Goal: Transaction & Acquisition: Purchase product/service

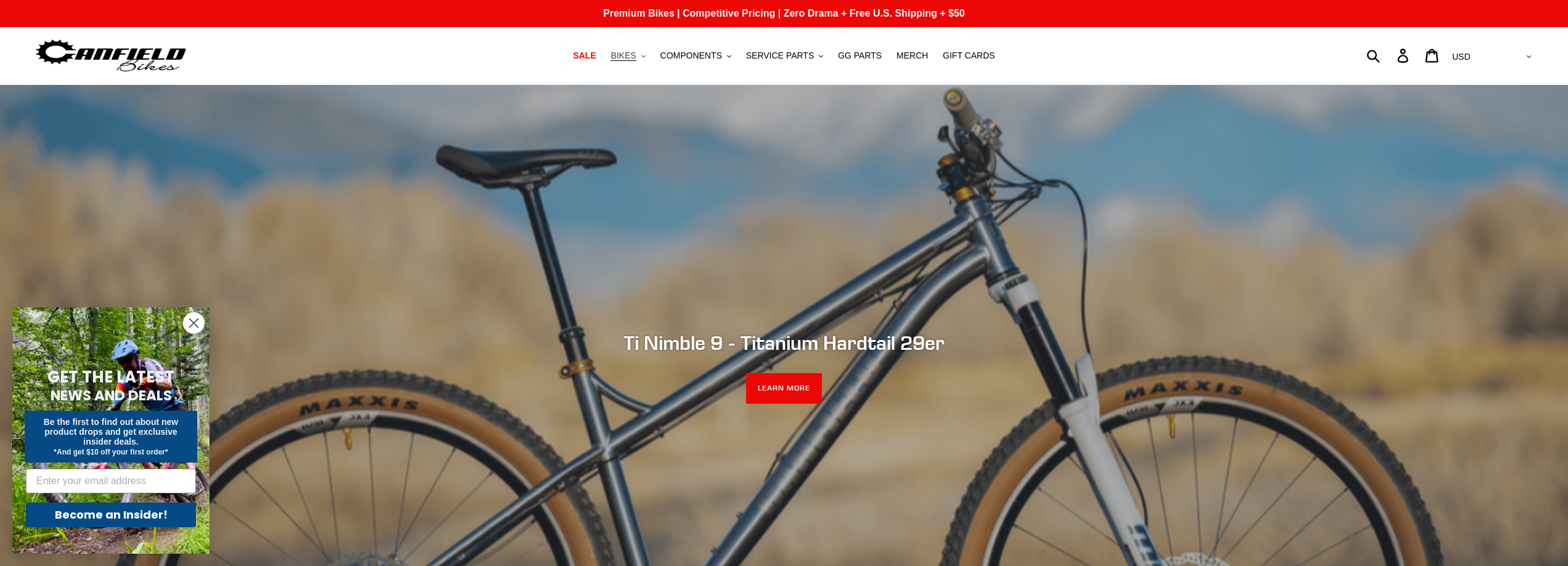
click at [646, 54] on icon ".cls-1{fill:#231f20}" at bounding box center [643, 56] width 4 height 4
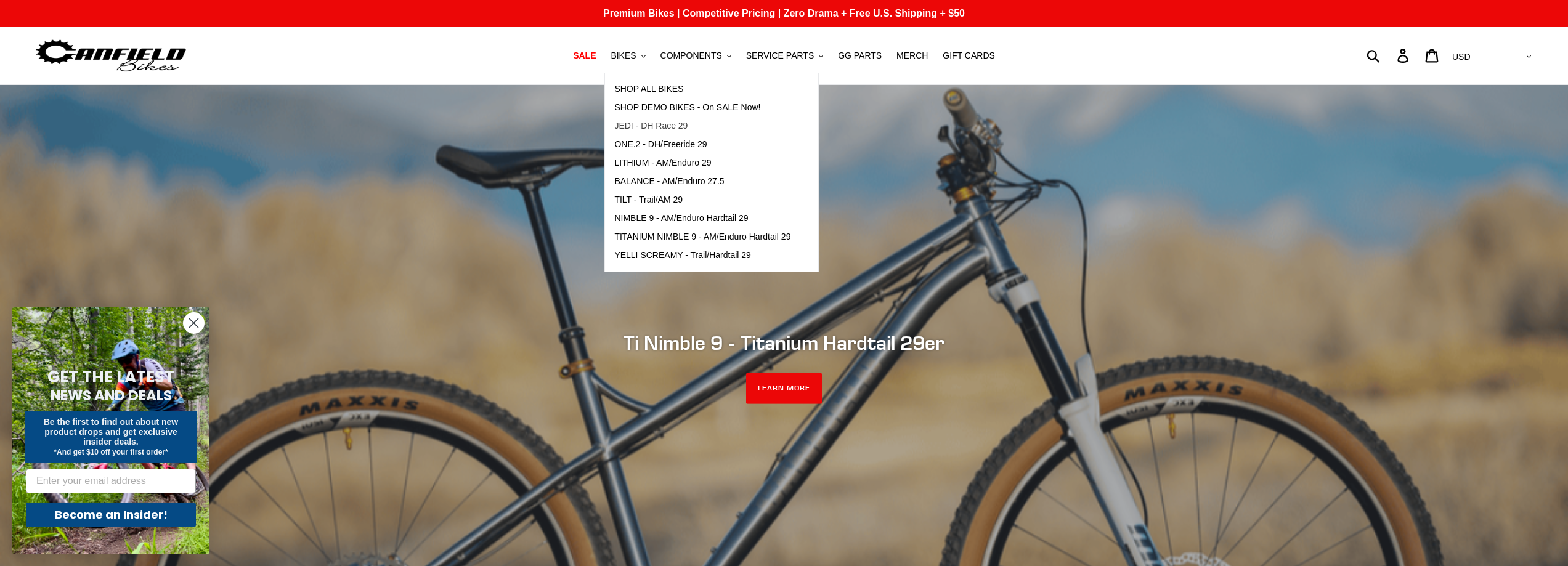
click at [688, 124] on span "JEDI - DH Race 29" at bounding box center [651, 126] width 73 height 10
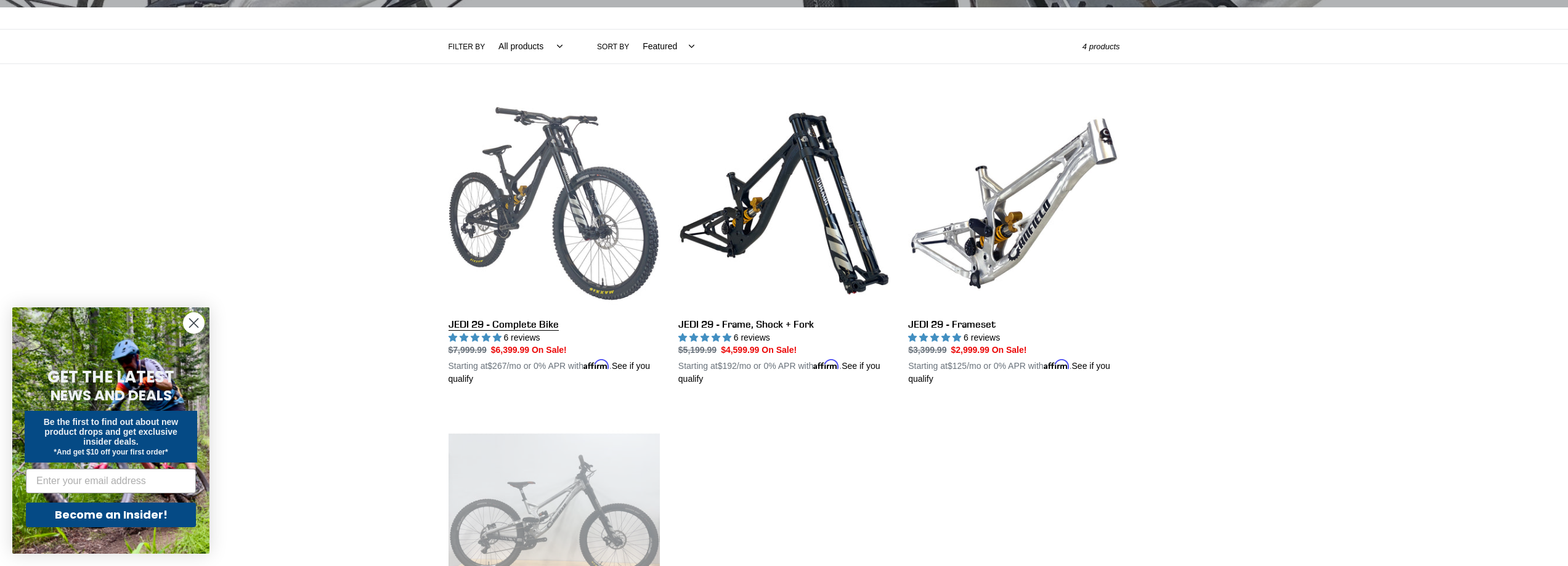
scroll to position [246, 0]
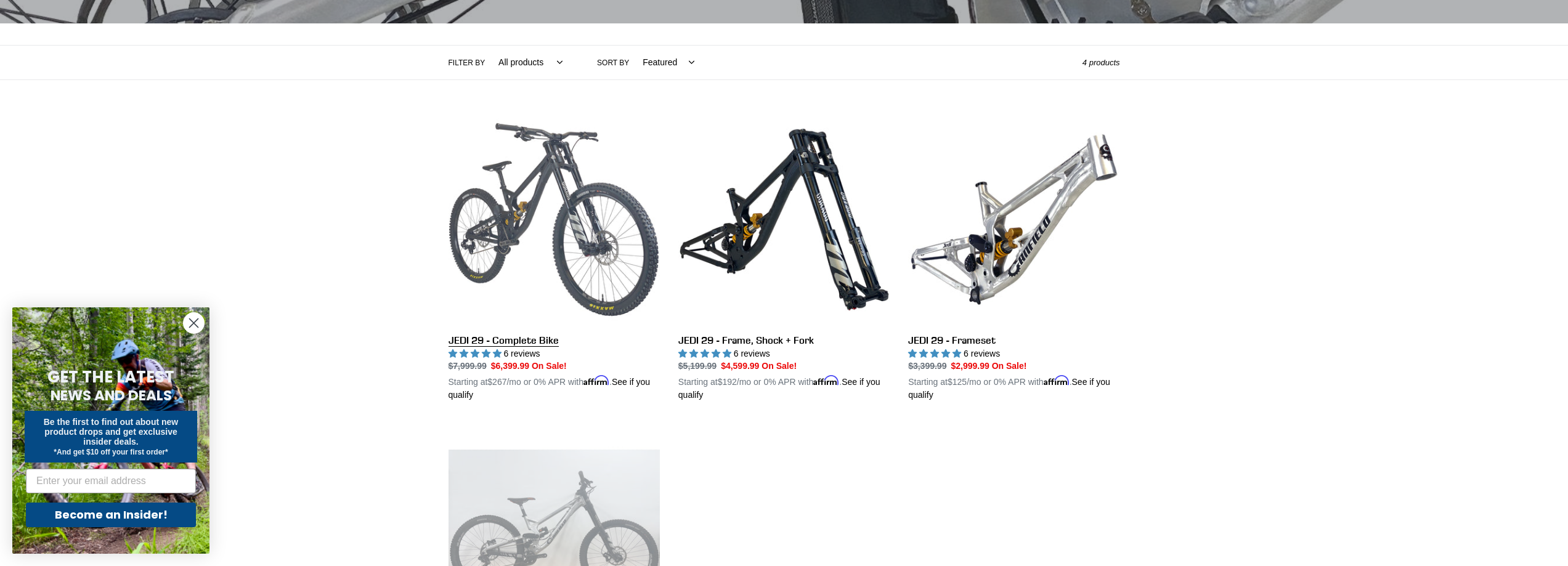
click at [575, 209] on link "JEDI 29 - Complete Bike" at bounding box center [554, 258] width 211 height 288
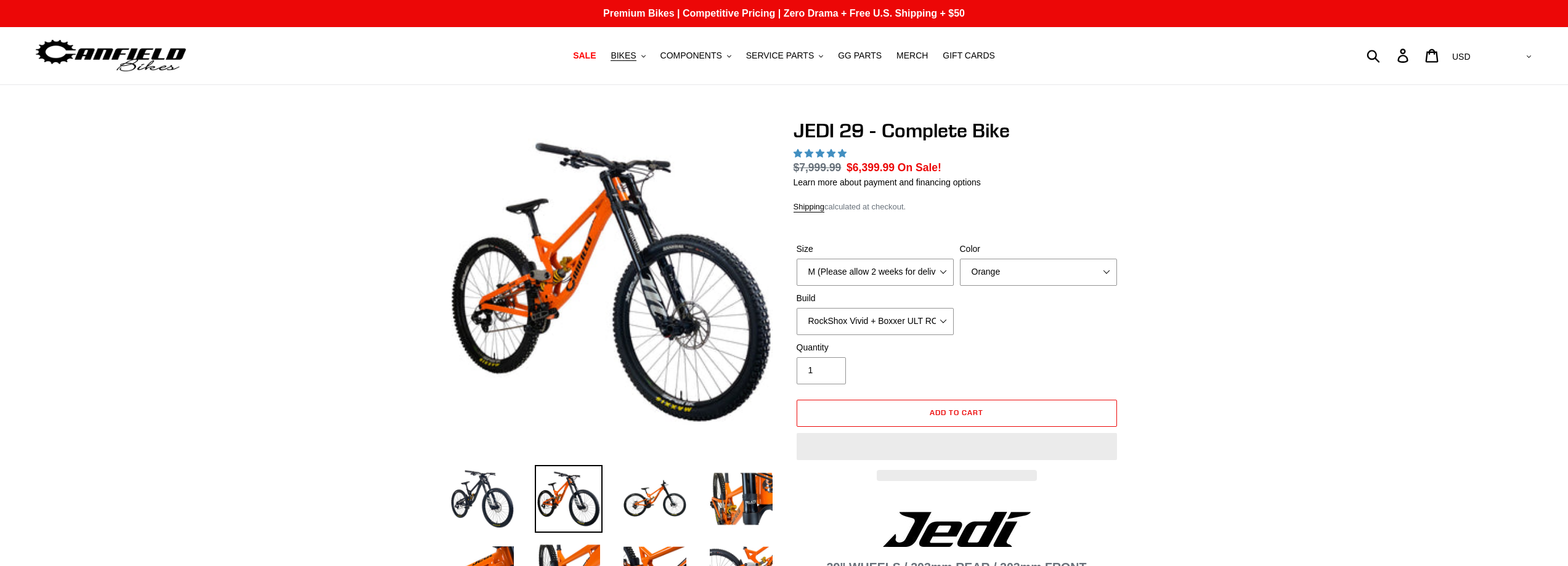
select select "highest-rating"
